Goal: Task Accomplishment & Management: Use online tool/utility

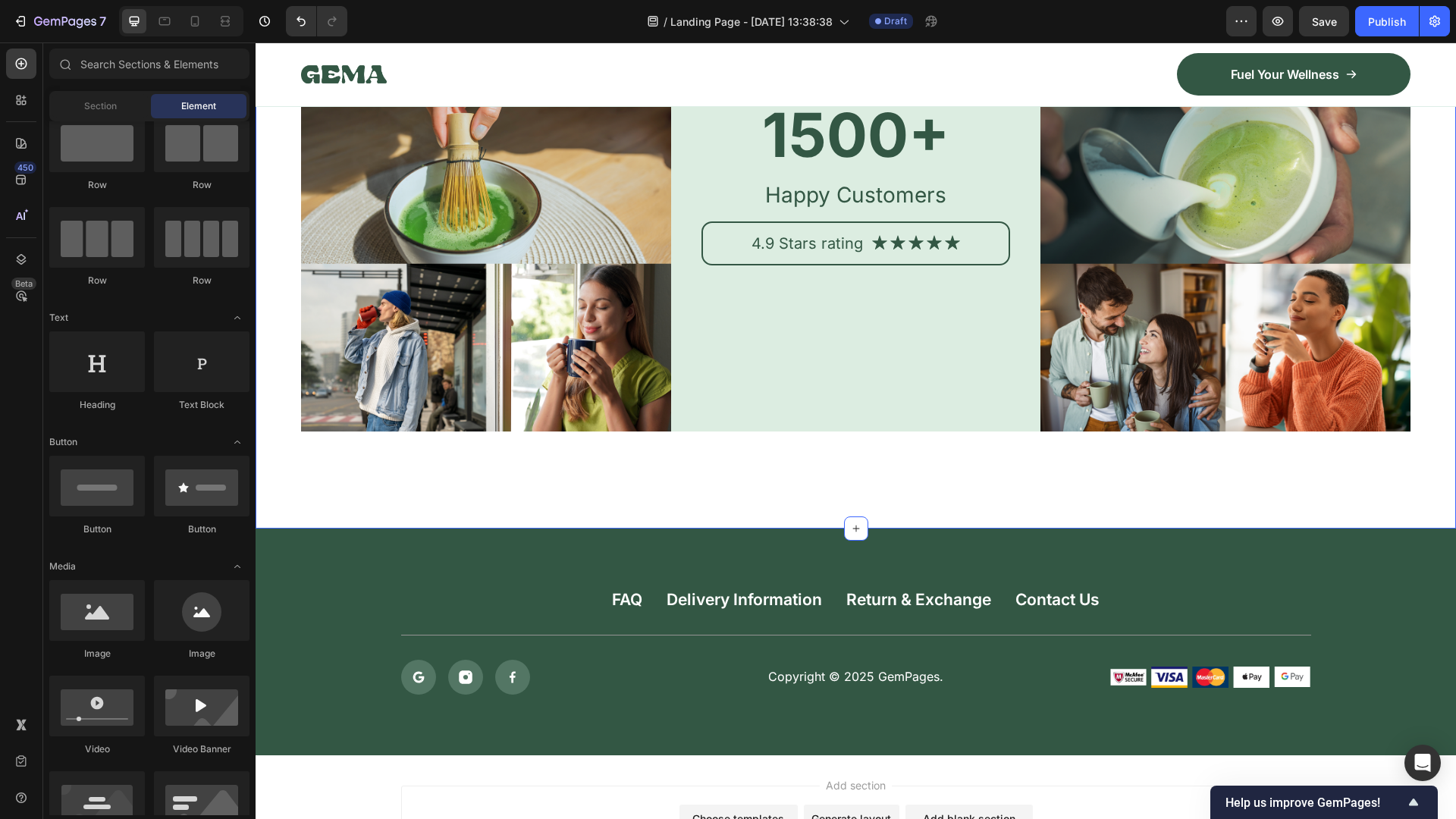
scroll to position [6049, 0]
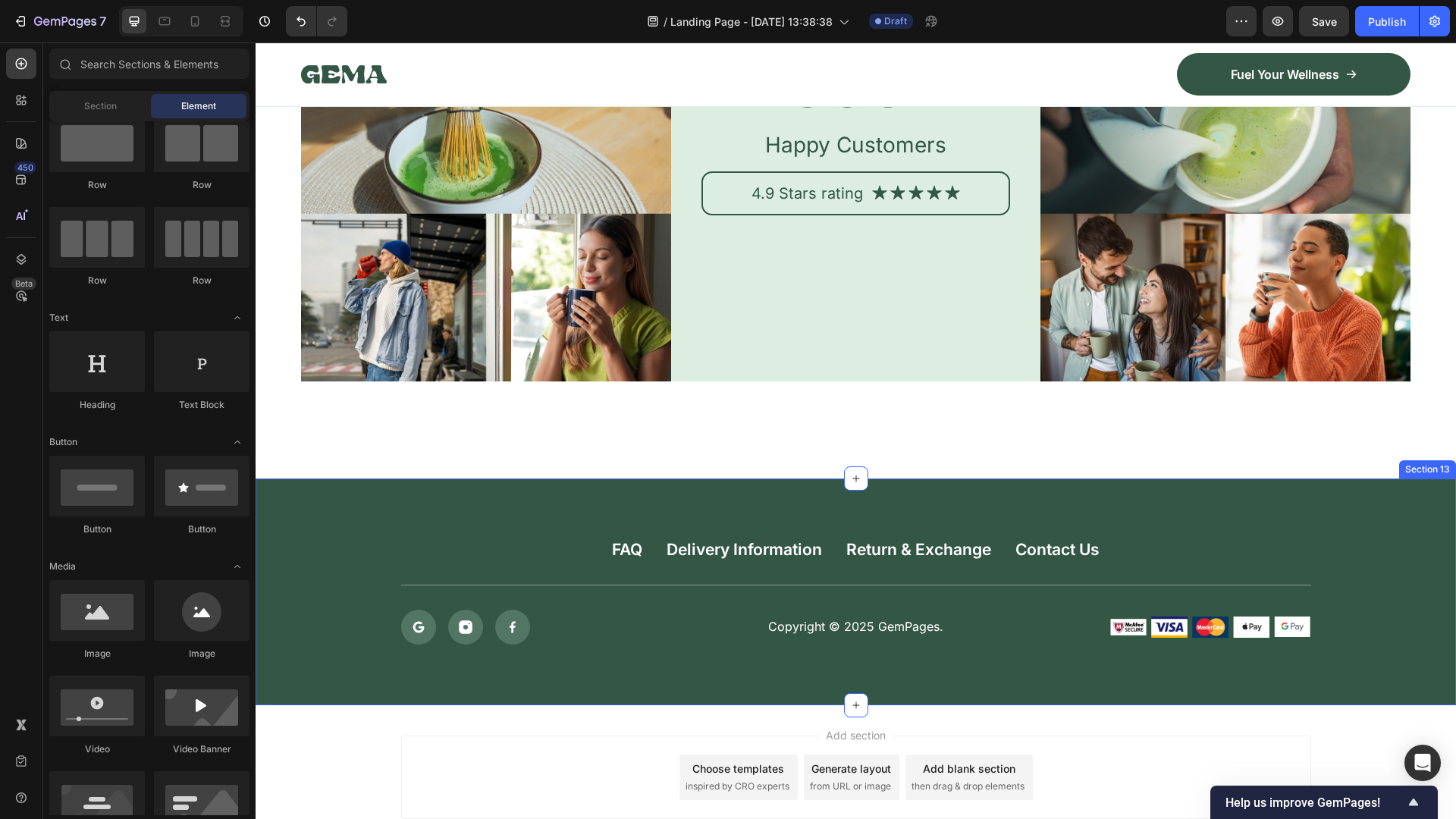
click at [370, 496] on div "FAQ Button Delivery Information Button Return & Exchange Button Contact Us Butt…" at bounding box center [855, 591] width 1200 height 226
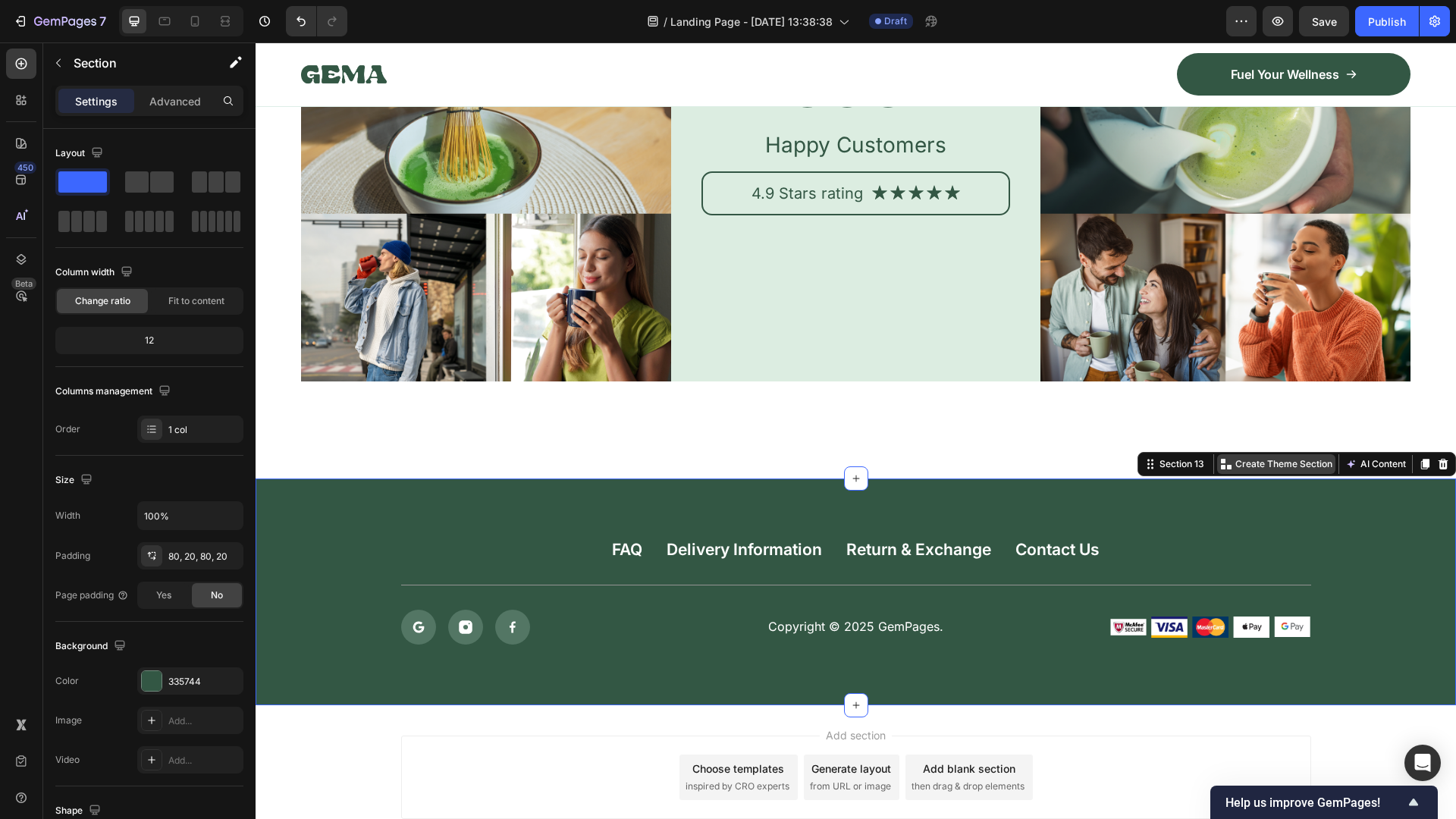
click at [1227, 465] on icon at bounding box center [1229, 466] width 4 height 4
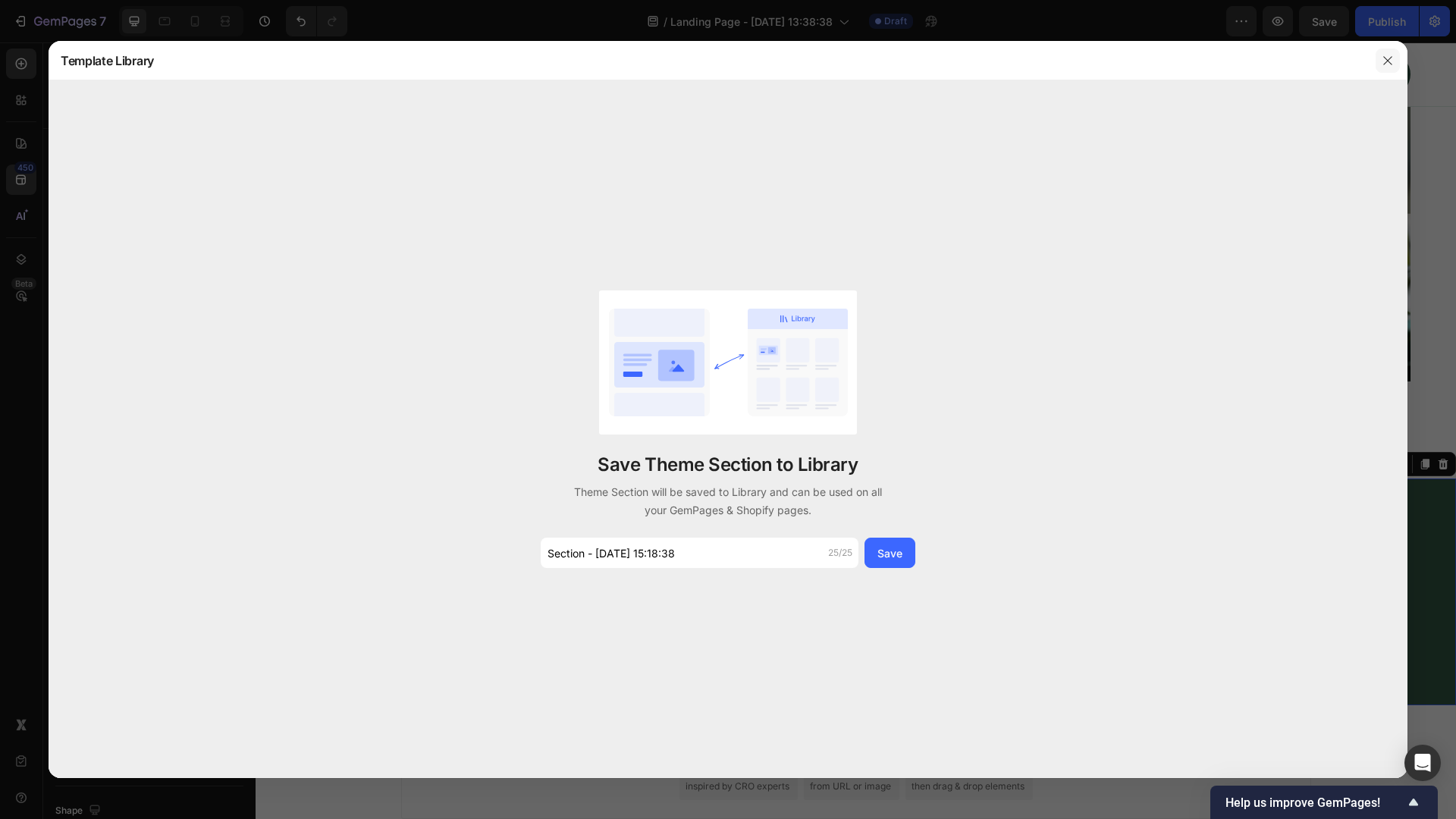
click at [1386, 59] on icon "button" at bounding box center [1387, 60] width 12 height 12
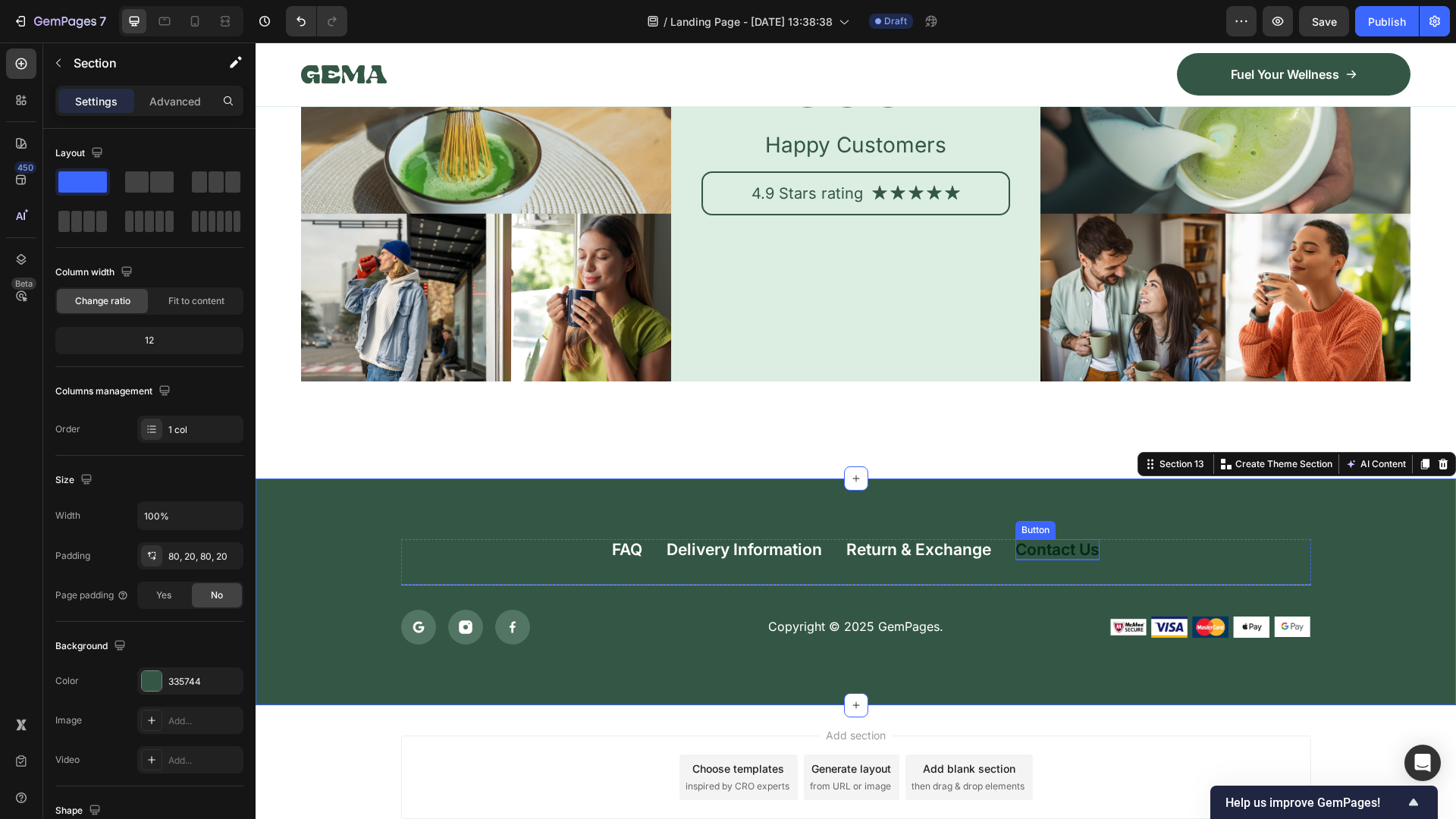
scroll to position [6148, 0]
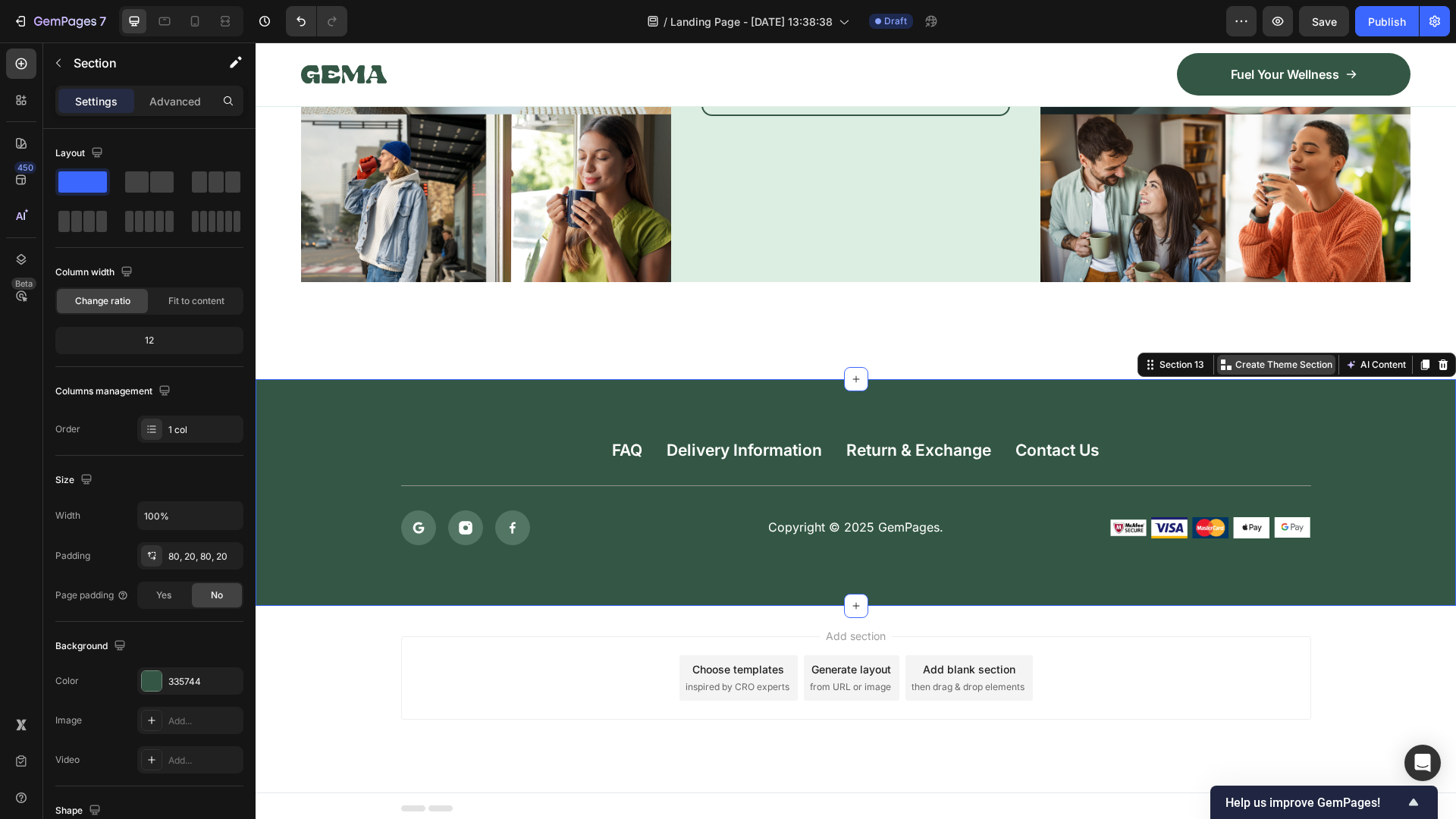
click at [1281, 361] on p "Create Theme Section" at bounding box center [1284, 365] width 97 height 14
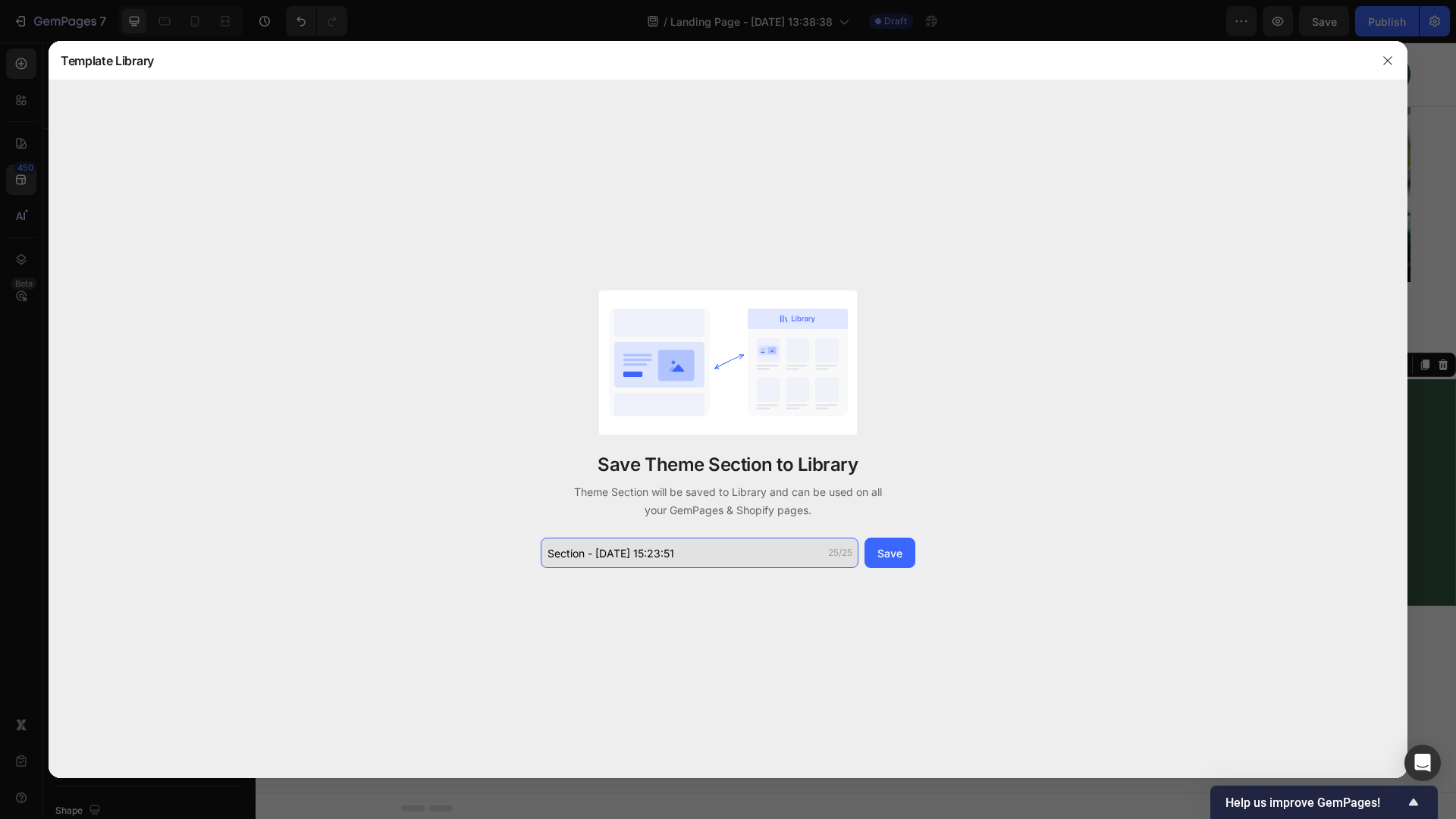
click at [734, 540] on input "Section - [DATE] 15:23:51" at bounding box center [700, 553] width 318 height 31
type input "New custom footer - Test"
click at [905, 546] on button "Save" at bounding box center [890, 553] width 51 height 31
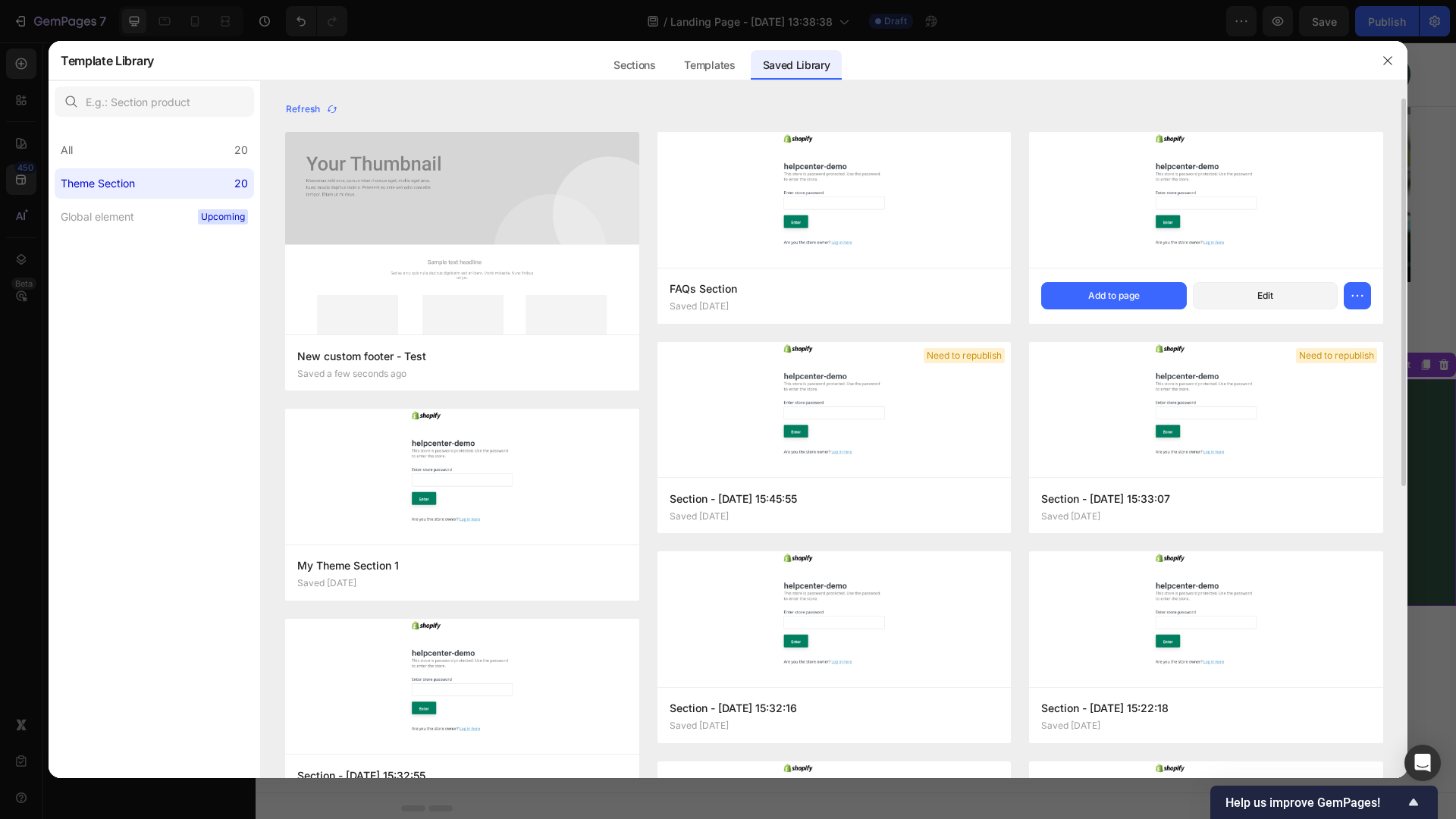
click at [1386, 63] on icon "button" at bounding box center [1387, 60] width 8 height 8
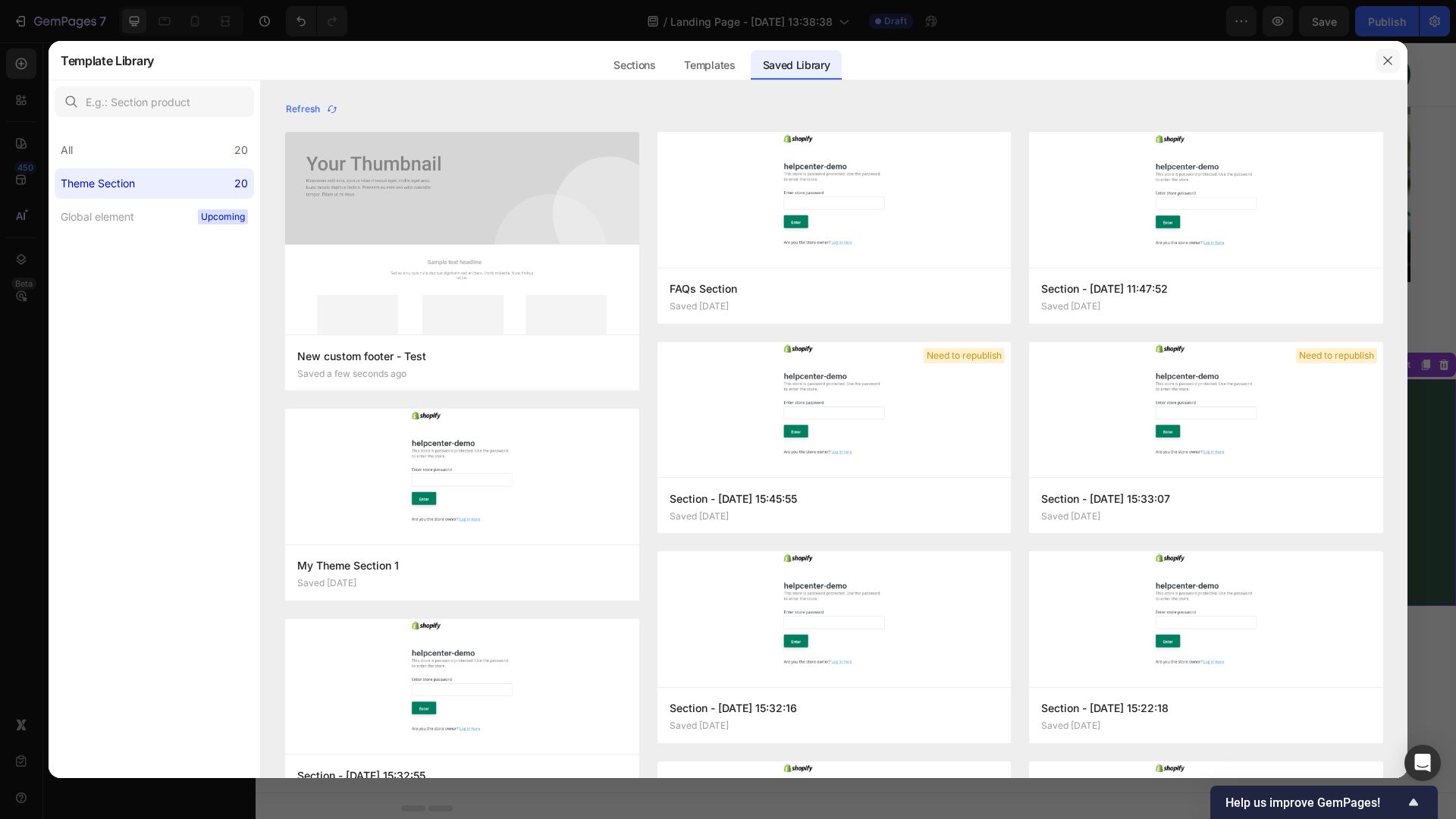
click at [1387, 63] on link "Fuel Your Wellness" at bounding box center [1293, 75] width 233 height 42
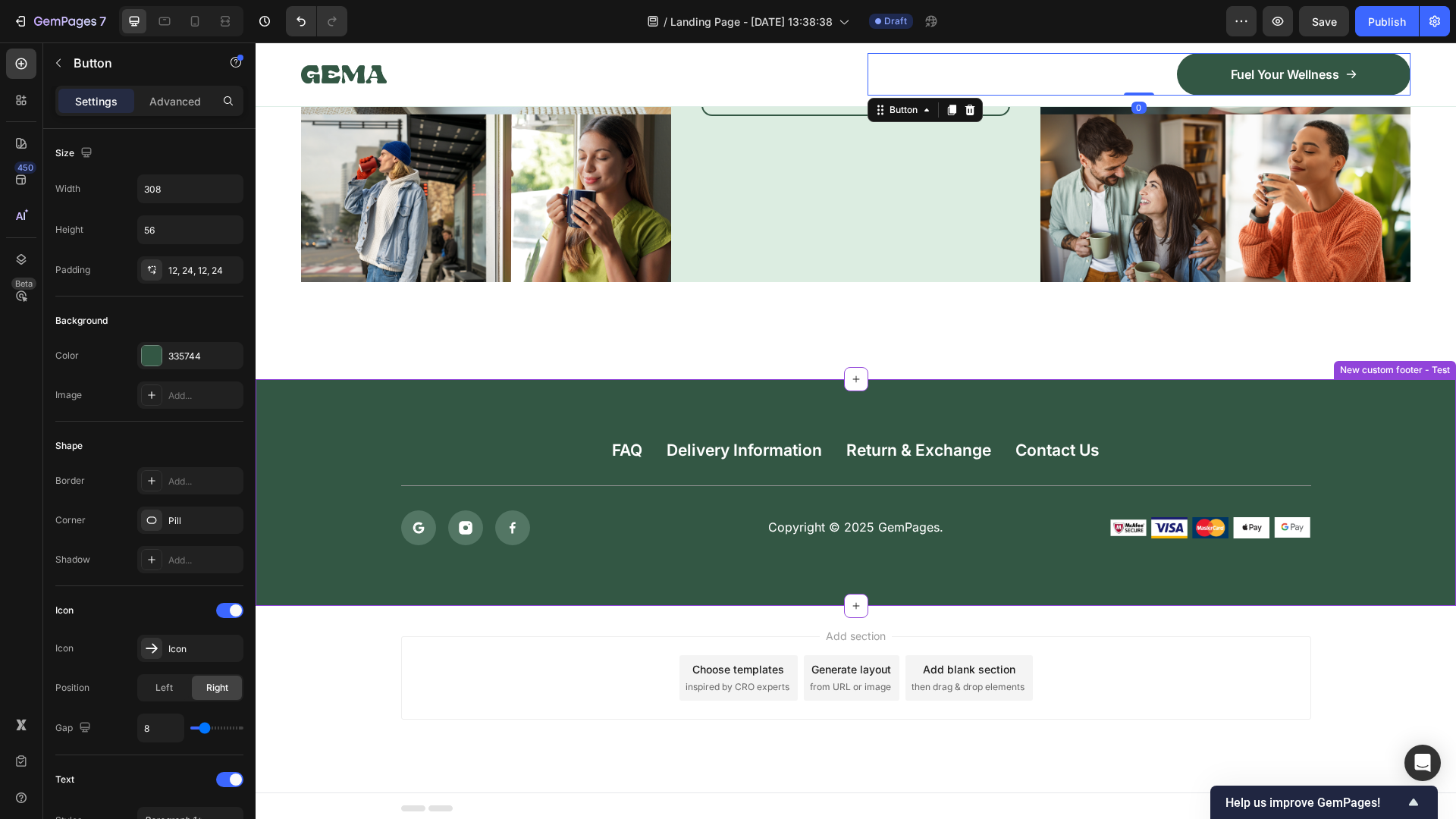
click at [446, 445] on div "FAQ Button Delivery Information Button Return & Exchange Button Contact Us Butt…" at bounding box center [856, 463] width 910 height 47
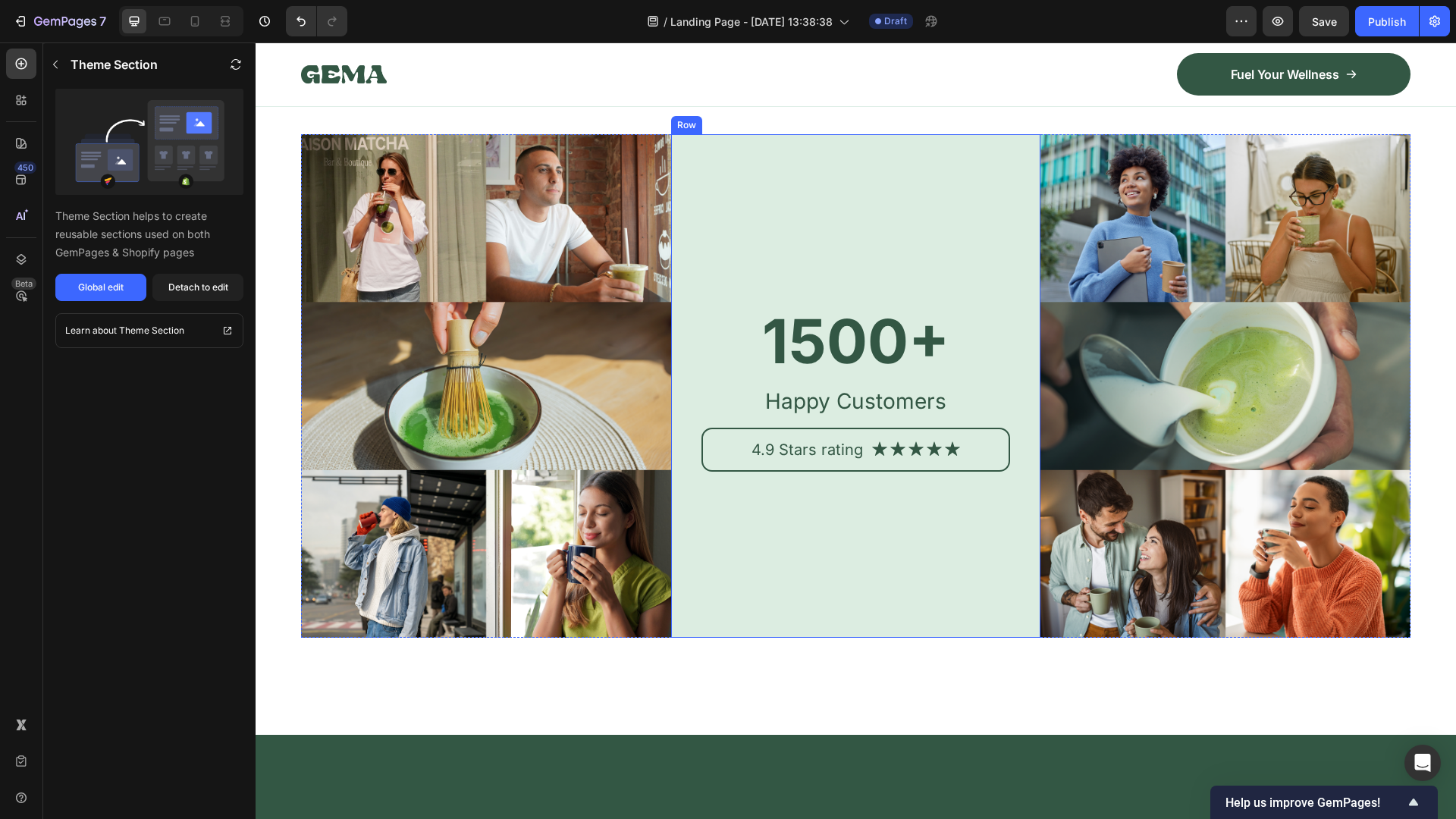
scroll to position [5819, 0]
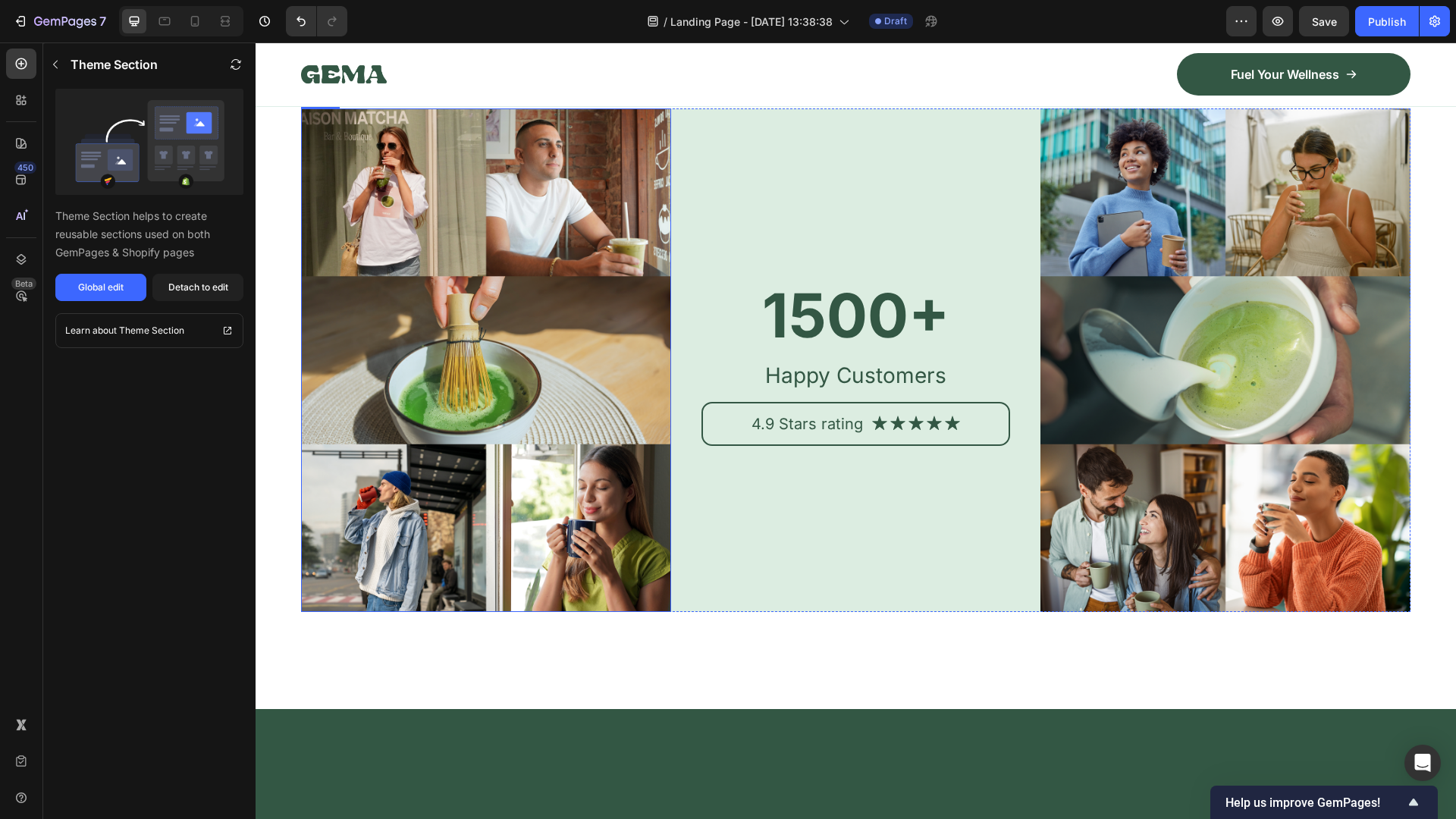
click at [628, 243] on img at bounding box center [486, 360] width 370 height 504
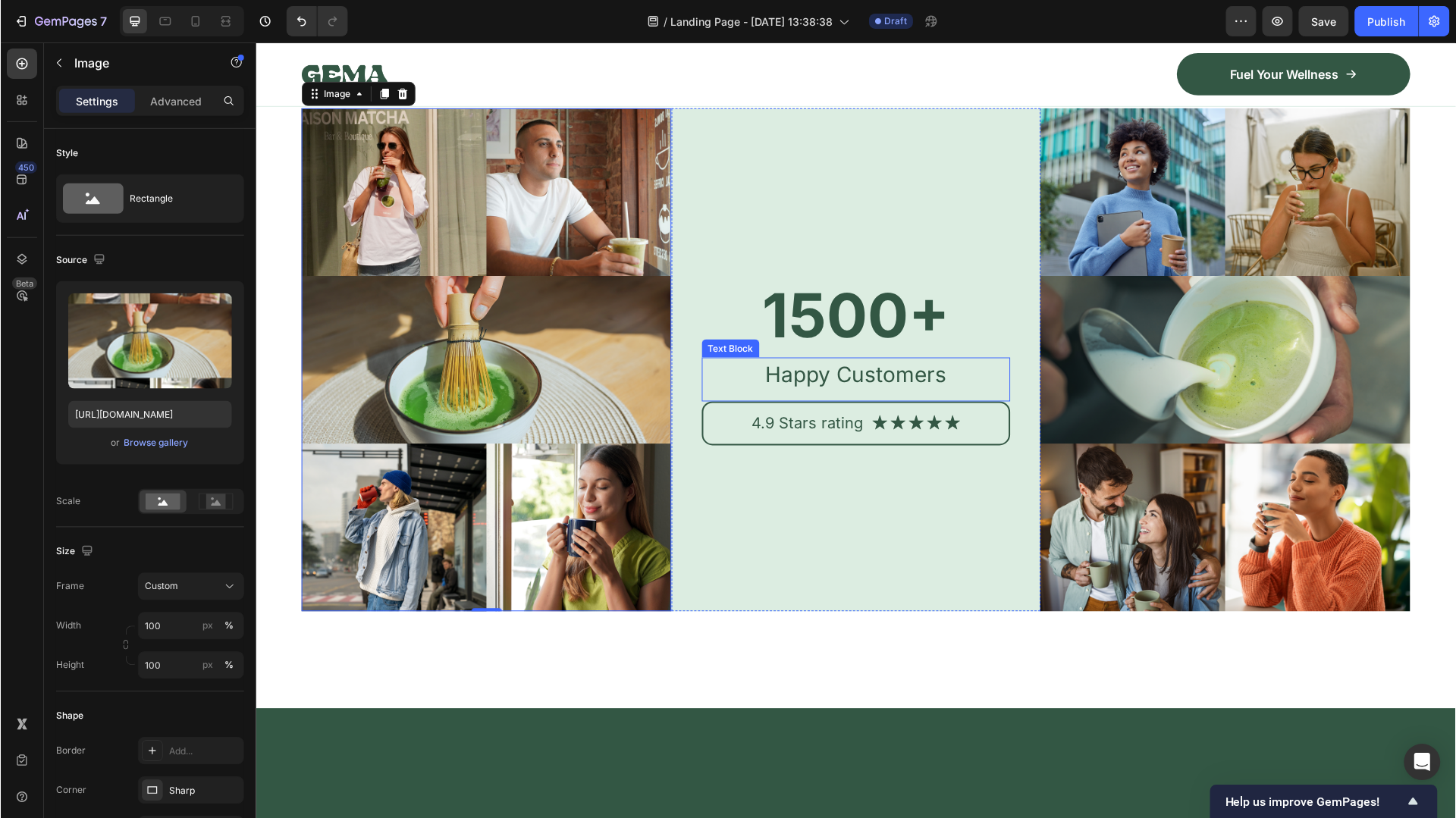
scroll to position [5515, 0]
